Goal: Task Accomplishment & Management: Manage account settings

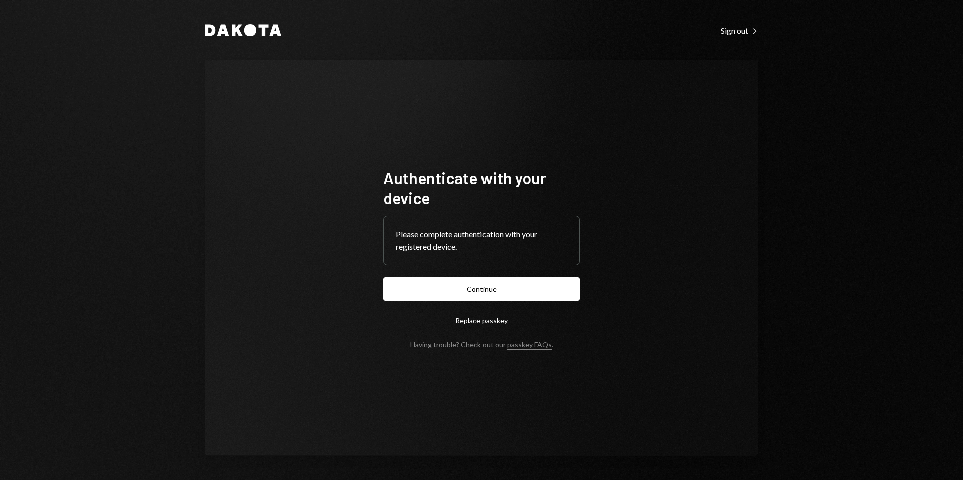
click at [490, 290] on button "Continue" at bounding box center [481, 289] width 197 height 24
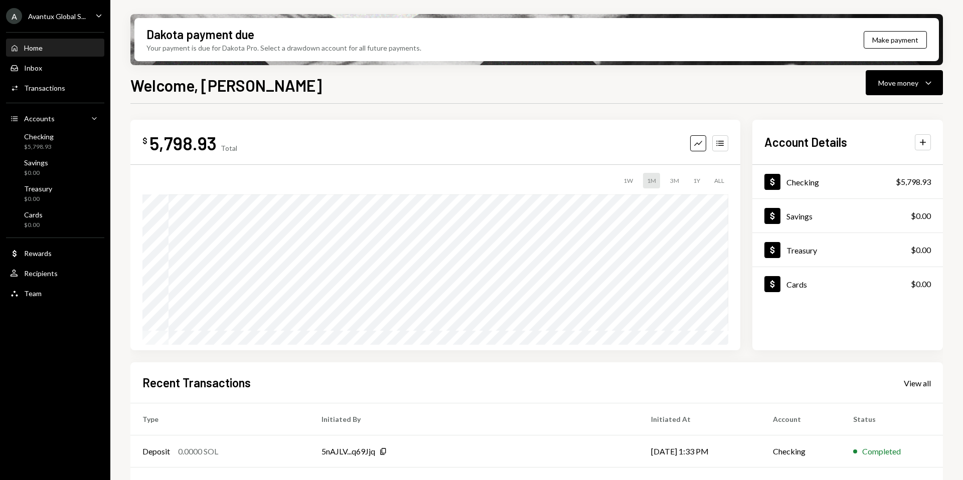
click at [45, 13] on div "Avantux Global S..." at bounding box center [57, 16] width 58 height 9
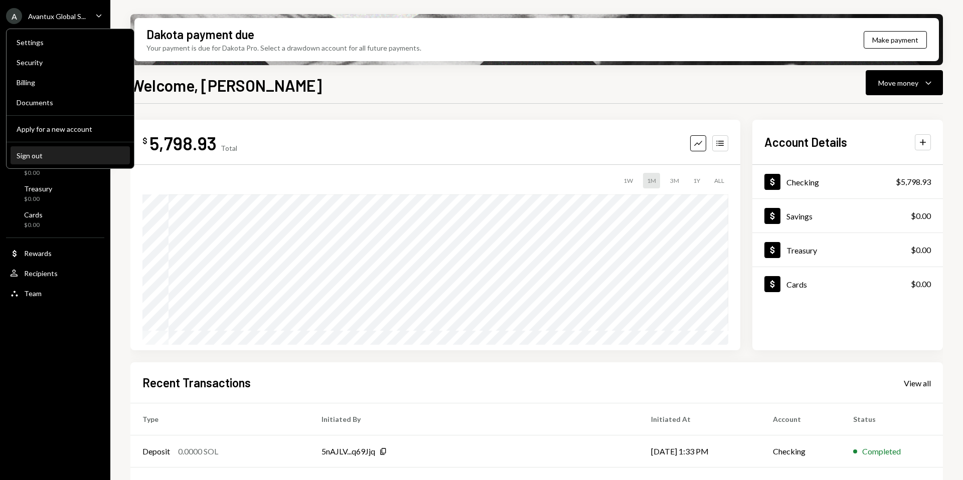
click at [38, 160] on button "Sign out" at bounding box center [70, 156] width 119 height 18
